Goal: Navigation & Orientation: Find specific page/section

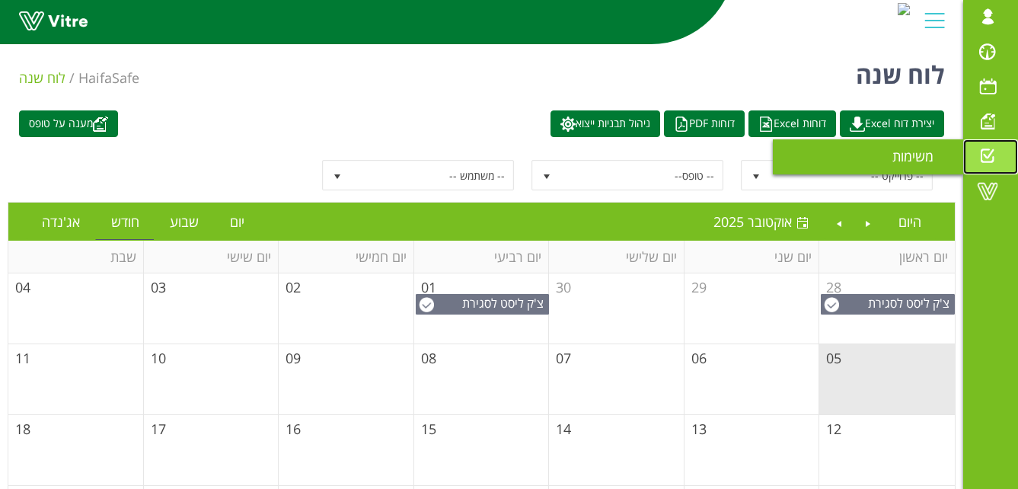
click at [986, 156] on span at bounding box center [987, 156] width 38 height 18
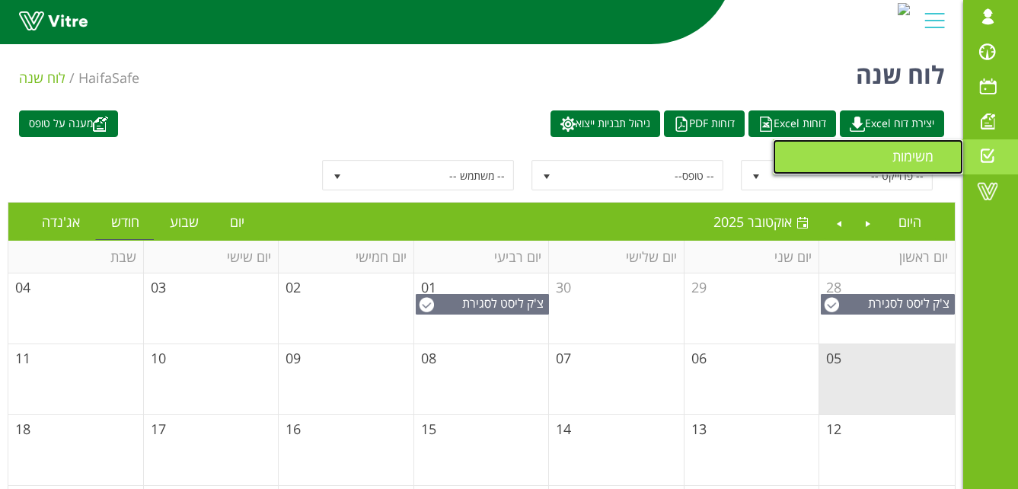
click at [917, 157] on span "משימות" at bounding box center [921, 156] width 59 height 18
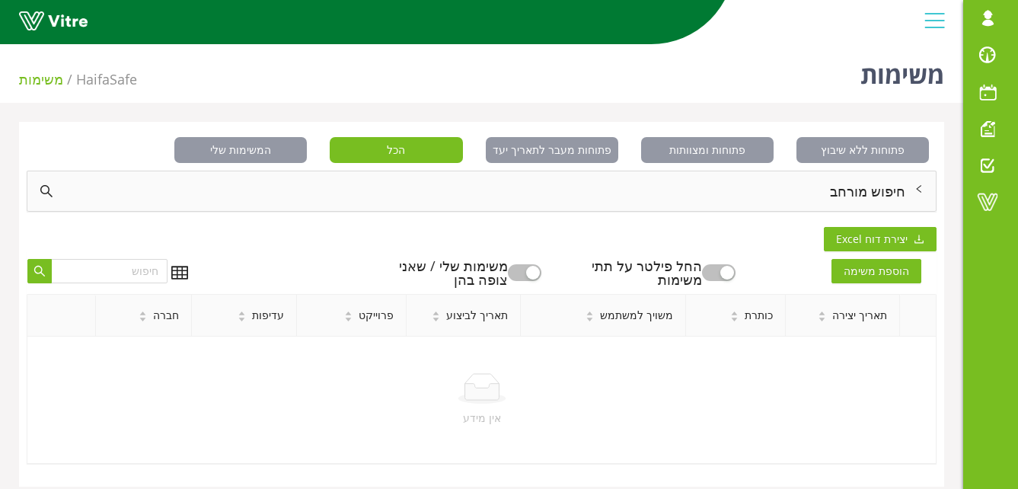
scroll to position [38, 0]
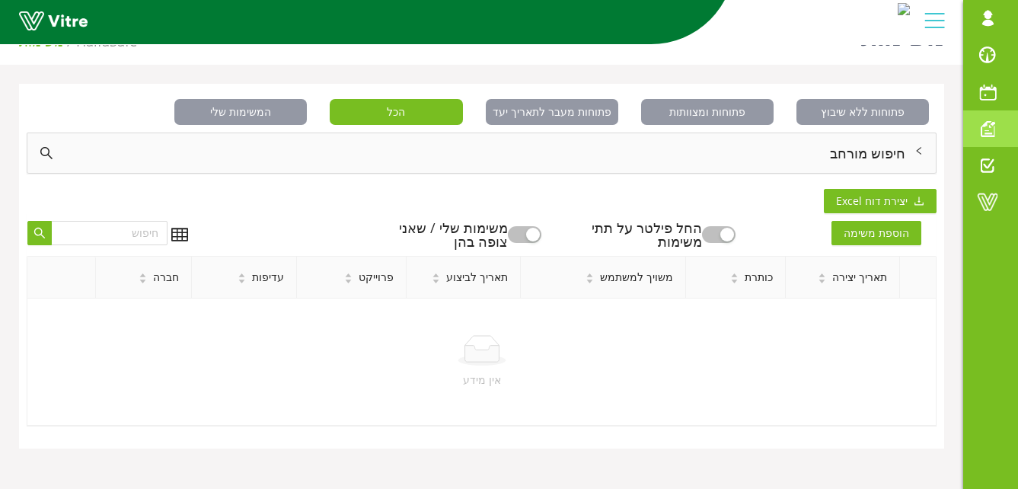
click at [985, 132] on span at bounding box center [987, 129] width 38 height 18
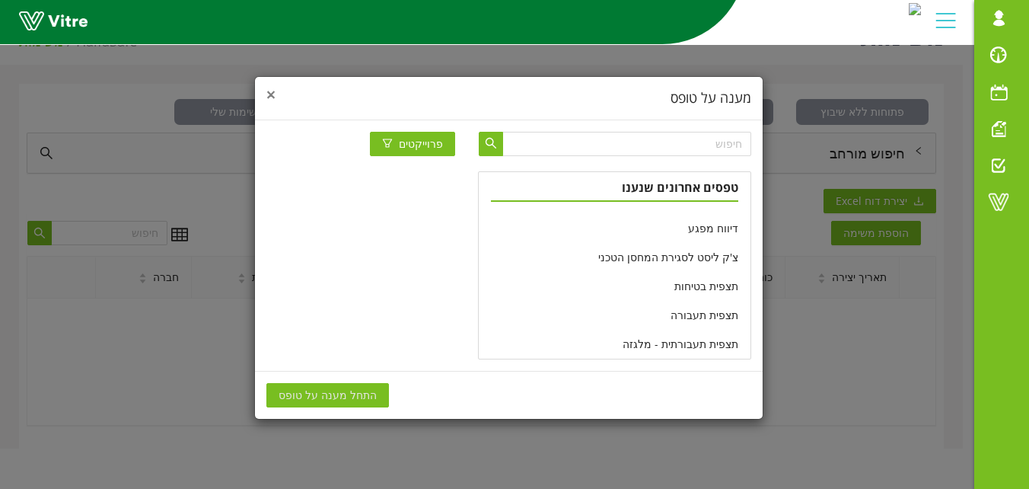
click at [269, 91] on span "×" at bounding box center [270, 94] width 9 height 21
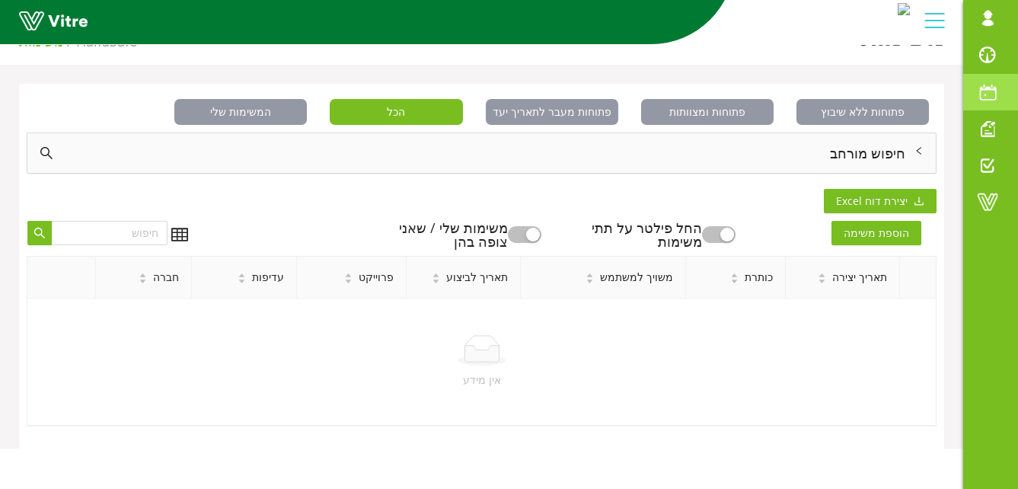
click at [990, 94] on span at bounding box center [987, 92] width 38 height 18
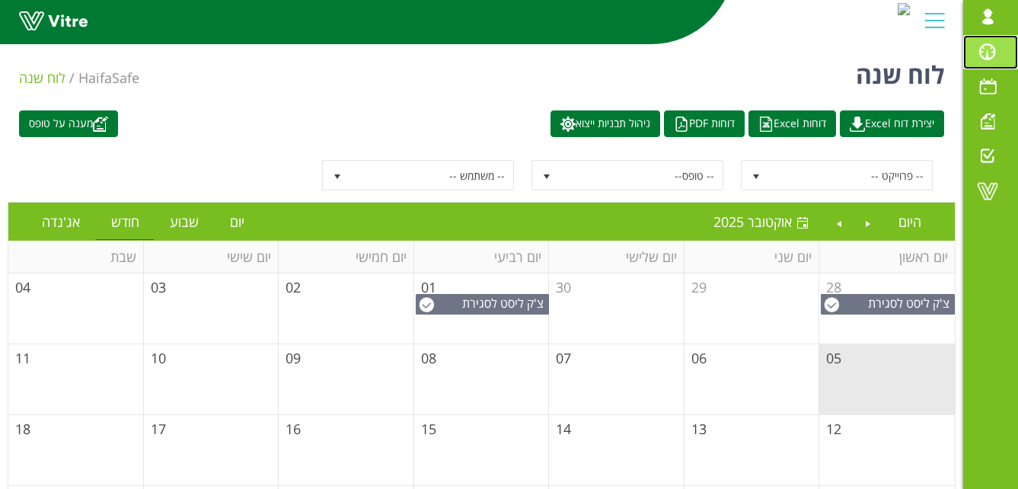
click at [985, 55] on span at bounding box center [987, 52] width 38 height 18
